Goal: Answer question/provide support

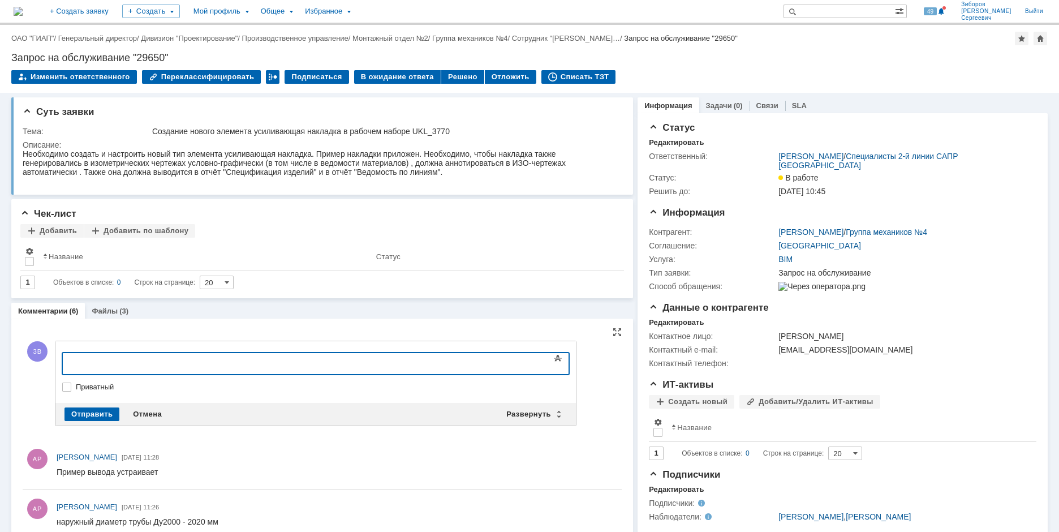
click at [128, 357] on body at bounding box center [155, 362] width 170 height 19
click at [524, 412] on div "Развернуть" at bounding box center [533, 414] width 67 height 14
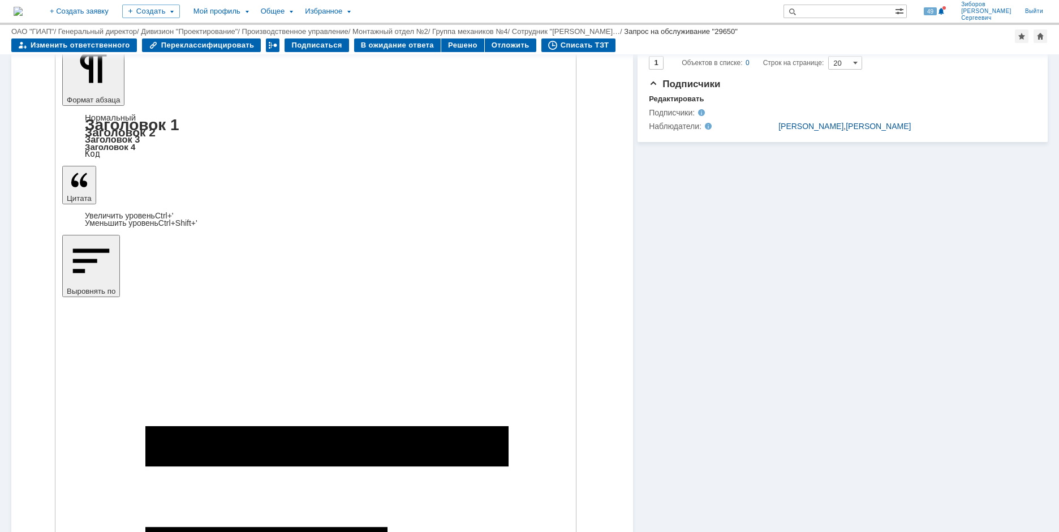
scroll to position [283, 0]
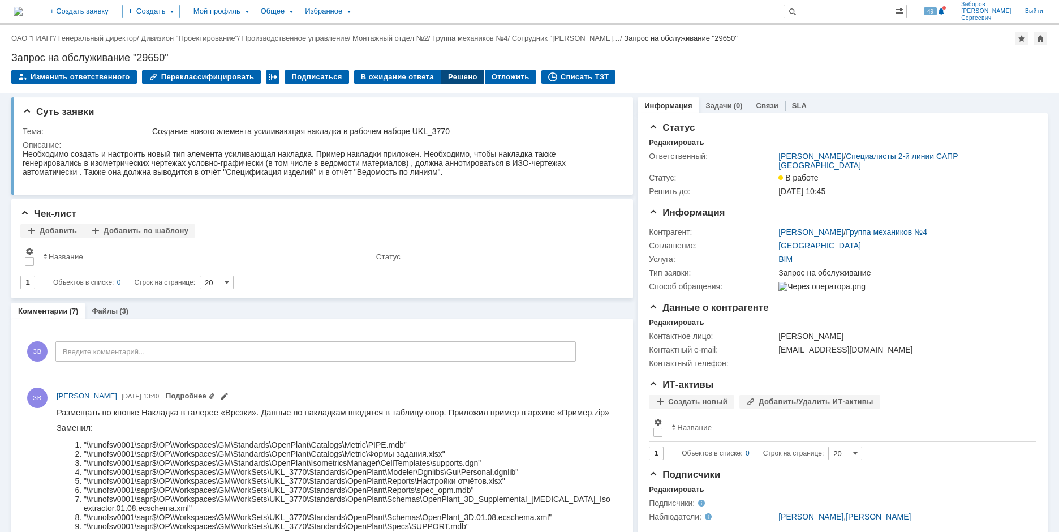
click at [454, 75] on div "Решено" at bounding box center [462, 77] width 43 height 14
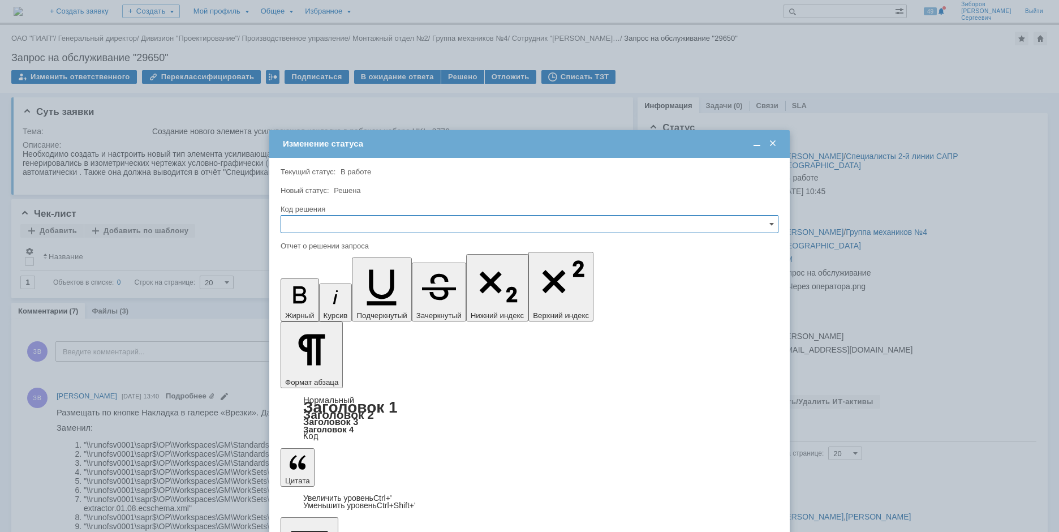
click at [330, 221] on input "text" at bounding box center [530, 224] width 498 height 18
click at [308, 300] on span "Решено" at bounding box center [529, 300] width 483 height 9
type input "Решено"
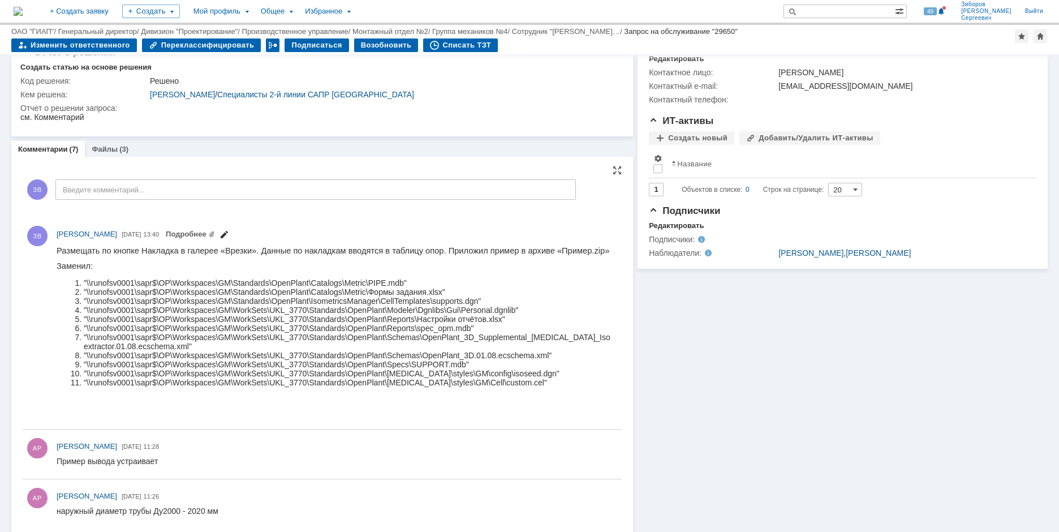
click at [229, 238] on span at bounding box center [224, 235] width 9 height 9
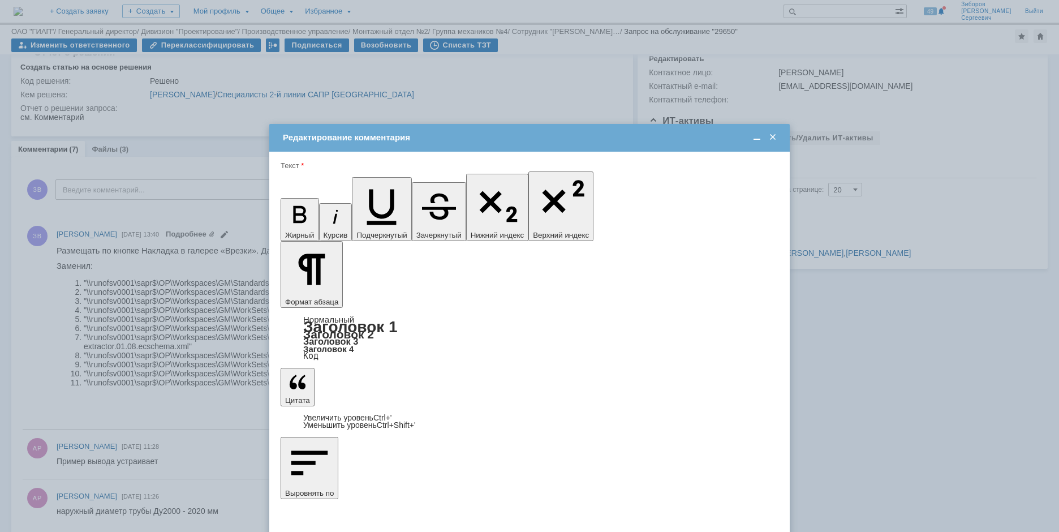
scroll to position [11, 0]
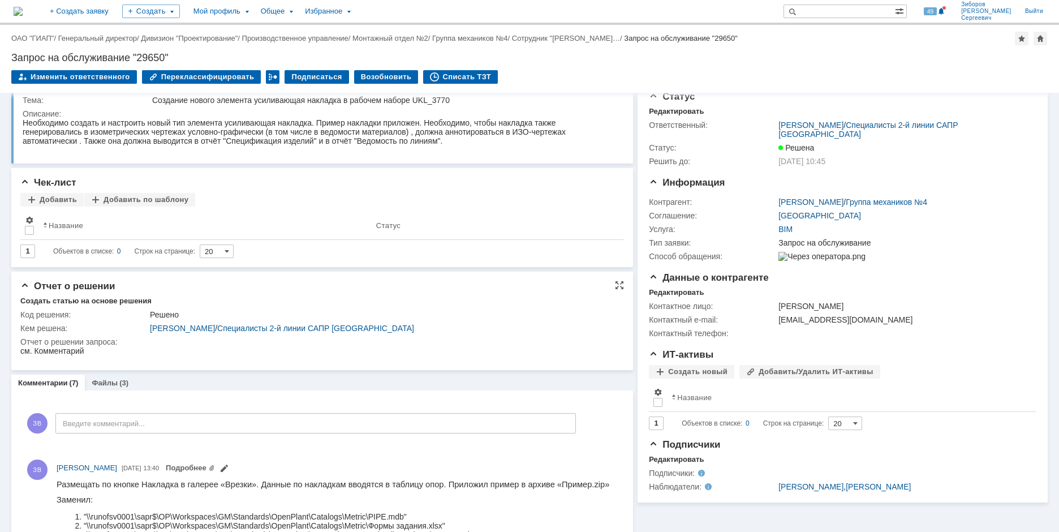
scroll to position [0, 0]
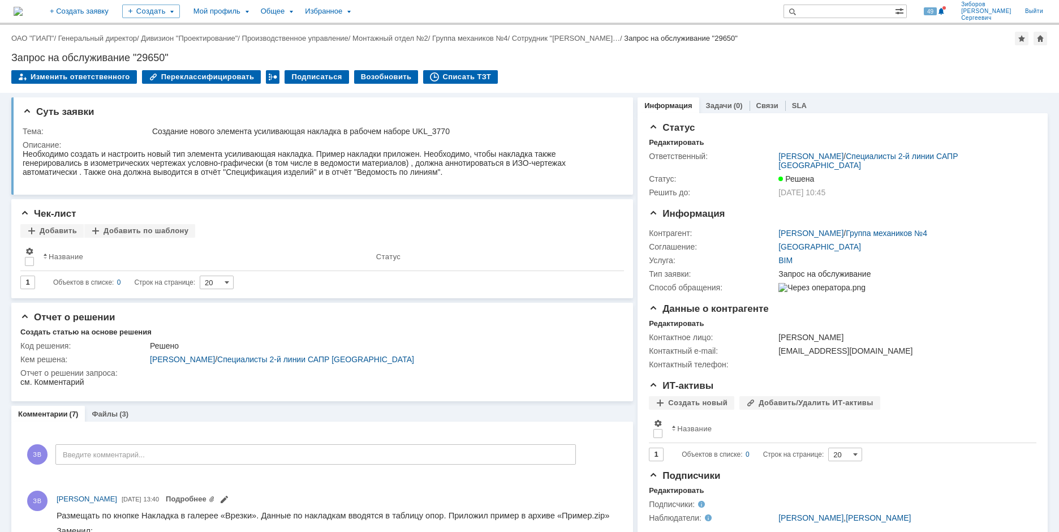
click at [23, 11] on img at bounding box center [18, 11] width 9 height 9
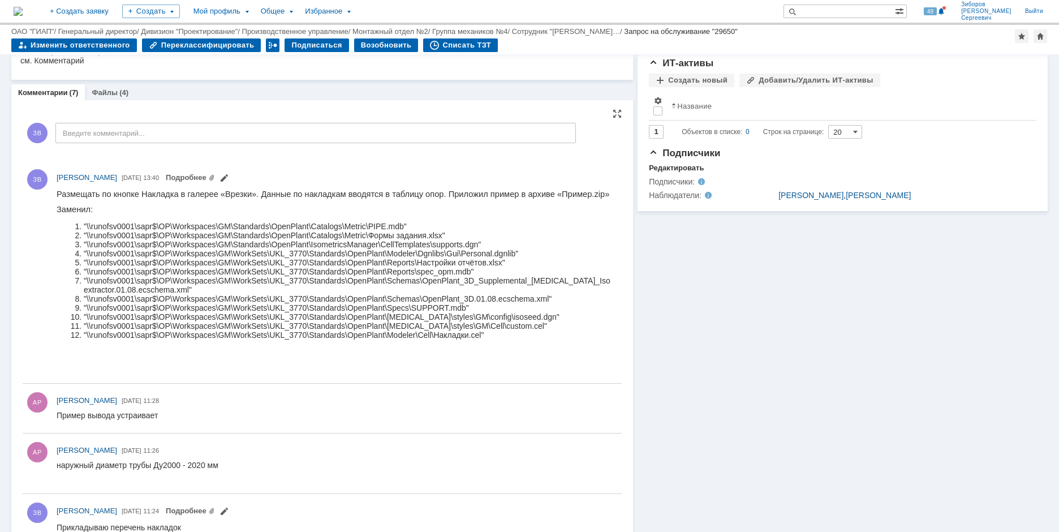
scroll to position [57, 0]
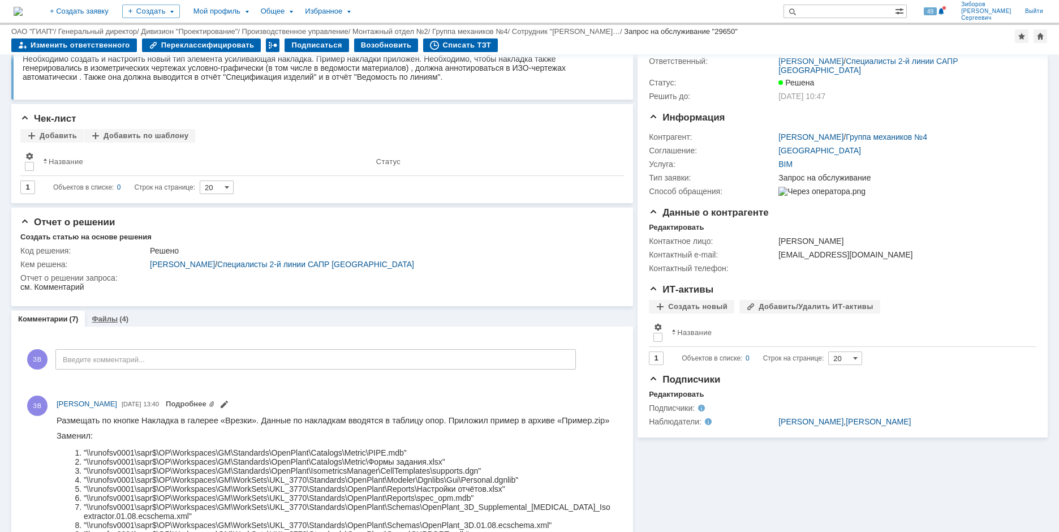
click at [109, 317] on link "Файлы" at bounding box center [105, 319] width 26 height 8
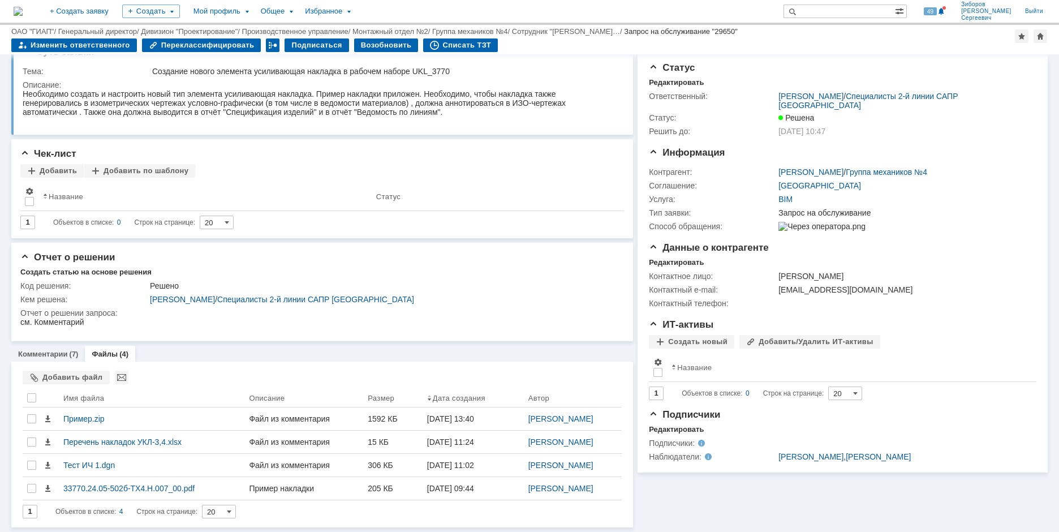
scroll to position [23, 0]
click at [46, 350] on link "Комментарии" at bounding box center [43, 354] width 50 height 8
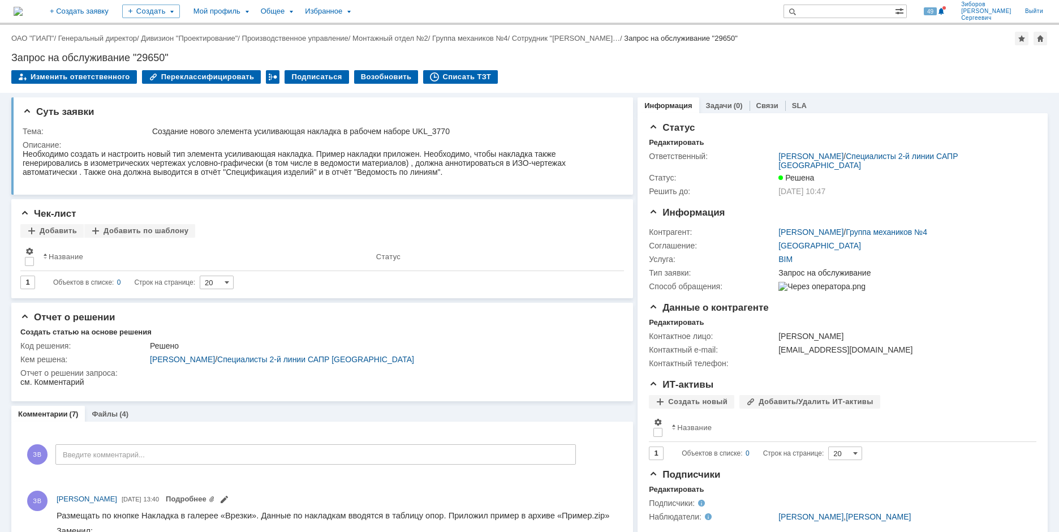
click at [23, 7] on img at bounding box center [18, 11] width 9 height 9
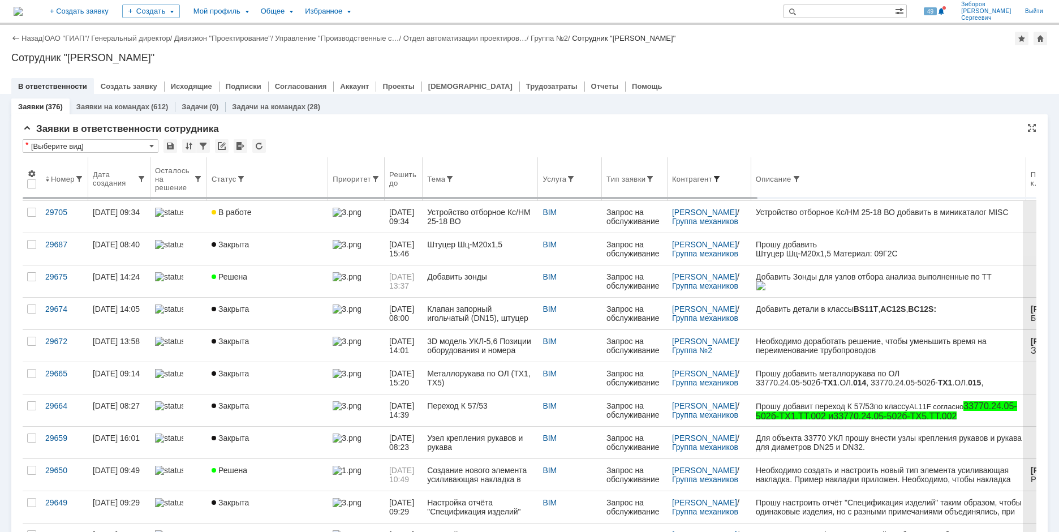
click at [721, 177] on span at bounding box center [716, 178] width 9 height 9
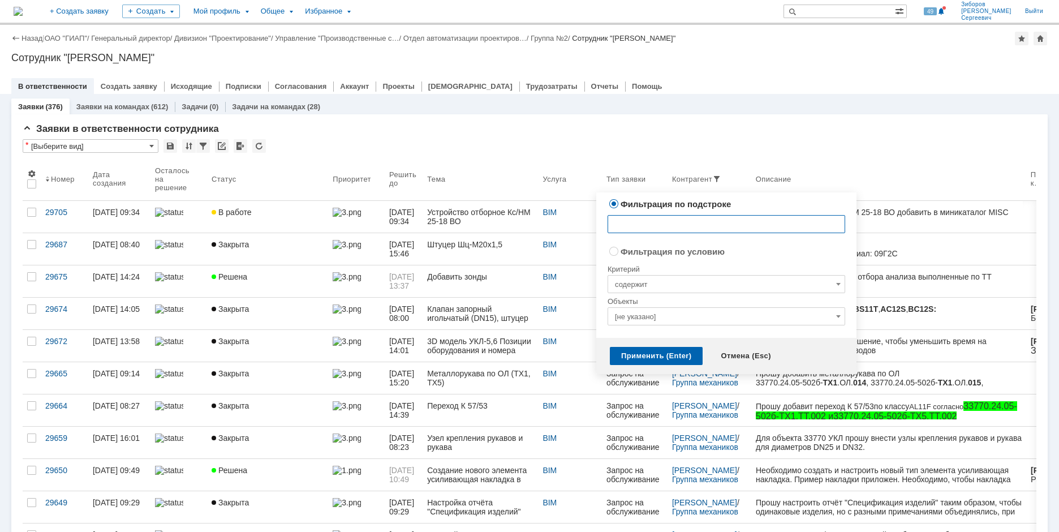
click at [647, 222] on input "text" at bounding box center [727, 224] width 238 height 18
type input "Пожидаева"
click at [635, 350] on div "Применить (Enter)" at bounding box center [656, 356] width 93 height 18
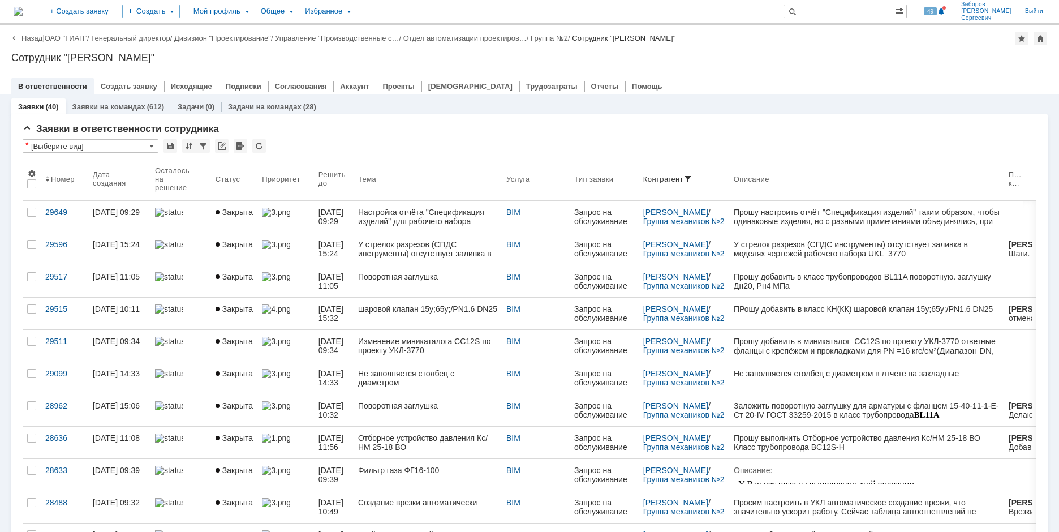
click at [23, 14] on img at bounding box center [18, 11] width 9 height 9
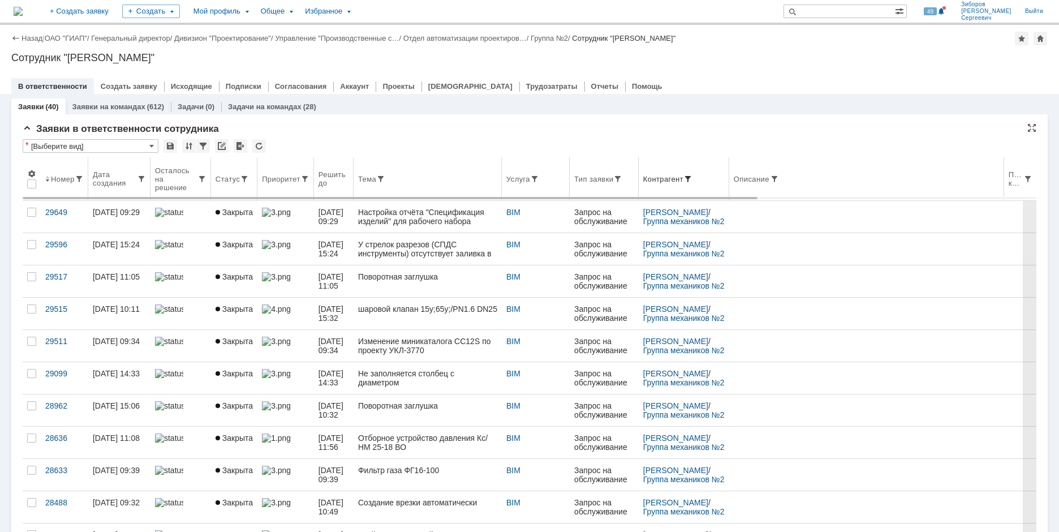
click at [692, 177] on span at bounding box center [687, 178] width 9 height 9
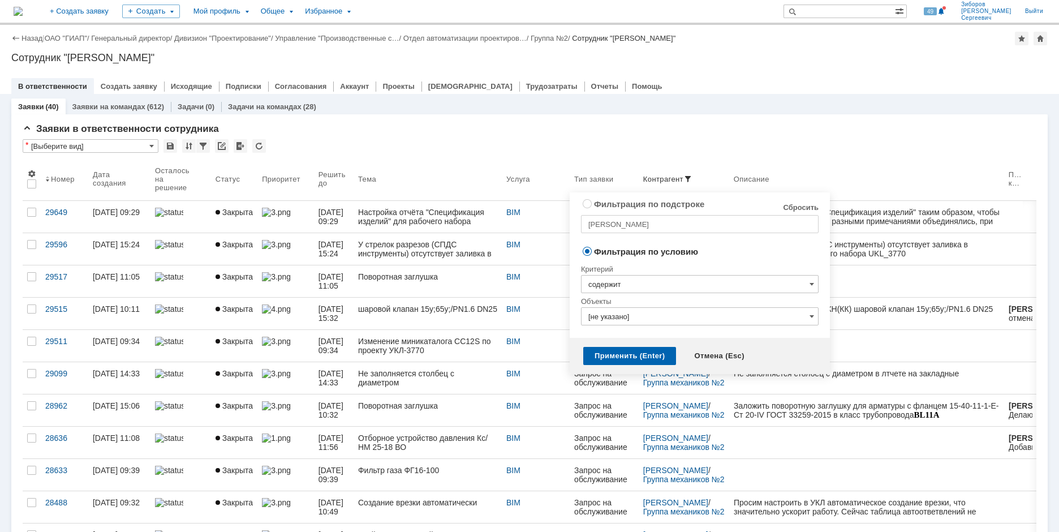
click at [800, 208] on link "Сбросить" at bounding box center [801, 207] width 36 height 9
radio input "true"
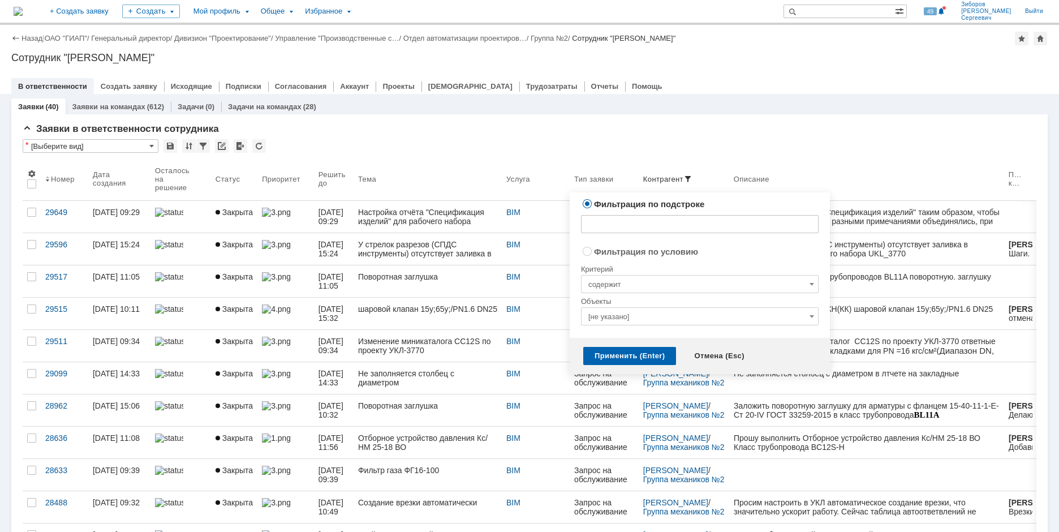
click at [635, 350] on div "Применить (Enter)" at bounding box center [629, 356] width 93 height 18
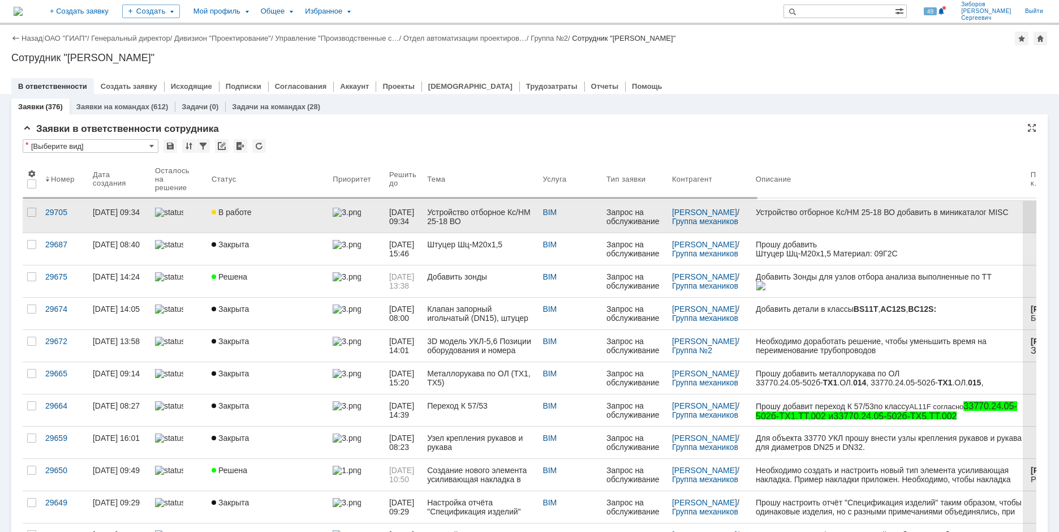
click at [475, 212] on div "Устройство отборное Кс/НМ 25-18 ВО" at bounding box center [480, 217] width 106 height 18
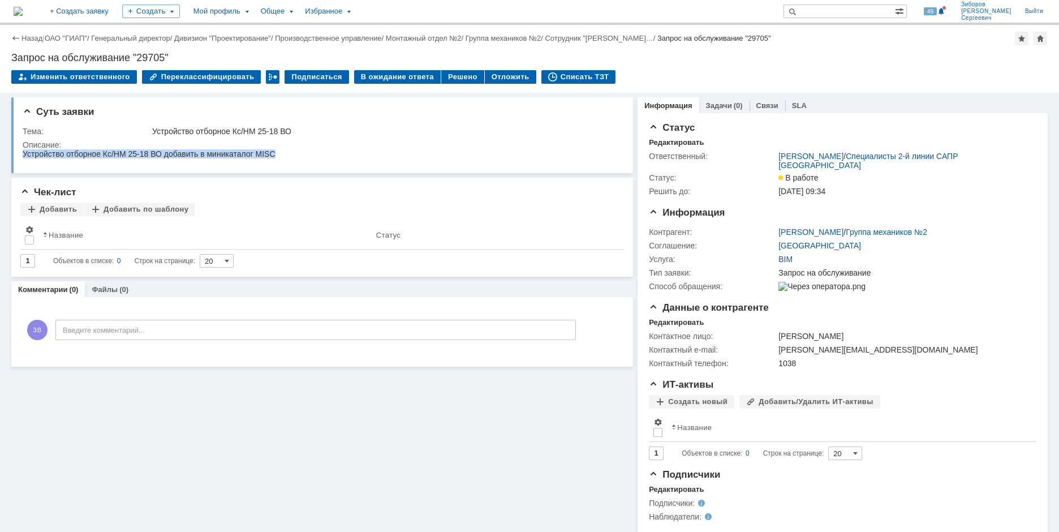
drag, startPoint x: 24, startPoint y: 155, endPoint x: 293, endPoint y: 159, distance: 268.8
click at [293, 159] on html "Устройство отборное Кс/НМ 25-18 ВО добавить в миникаталог MISC" at bounding box center [318, 154] width 590 height 10
copy div "Устройство отборное Кс/НМ 25-18 ВО добавить в миникаталог MISC"
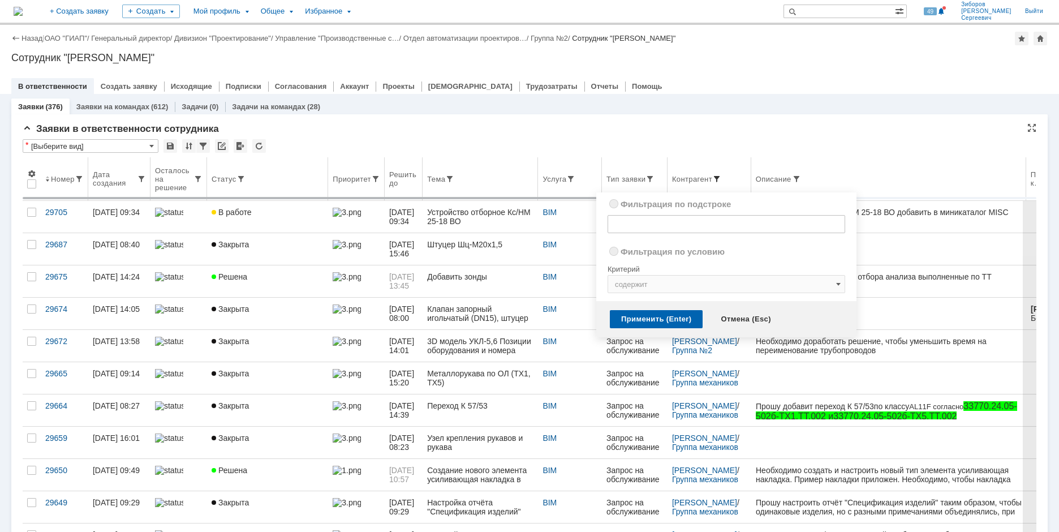
radio input "true"
click at [721, 178] on span at bounding box center [716, 178] width 9 height 9
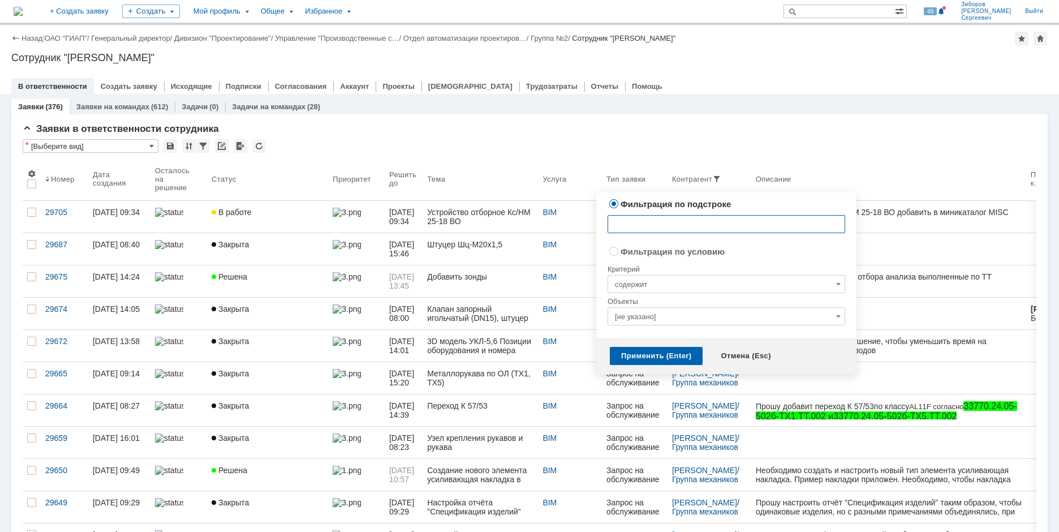
click at [643, 224] on input "text" at bounding box center [727, 224] width 238 height 18
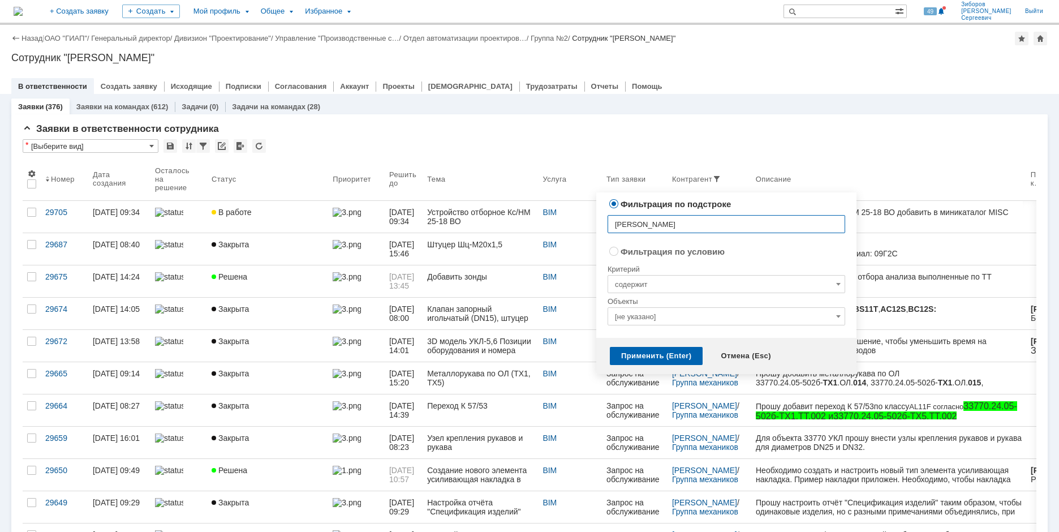
type input "Пожидаева"
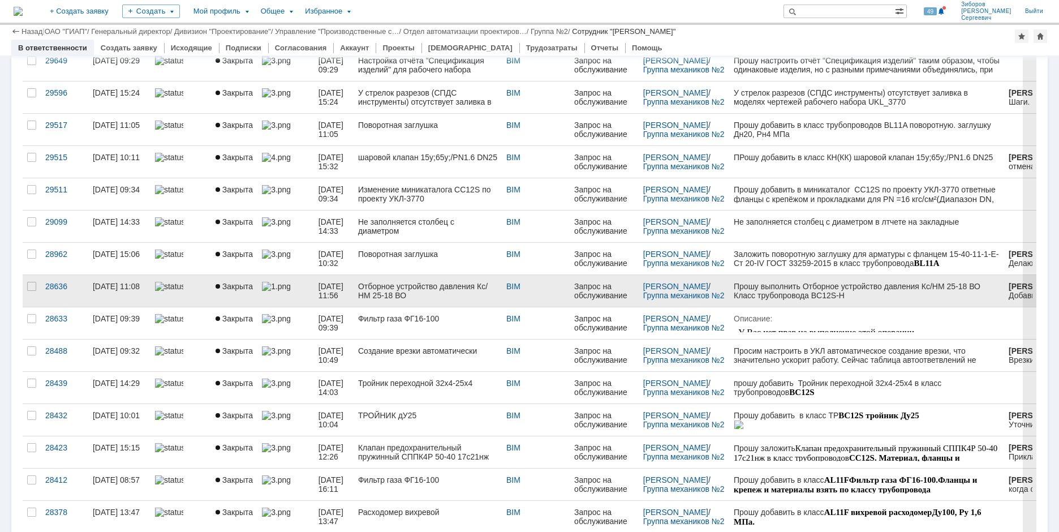
click at [449, 285] on div "Отборное устройство давления Кс/НМ 25-18 ВО" at bounding box center [427, 291] width 139 height 18
